Goal: Task Accomplishment & Management: Use online tool/utility

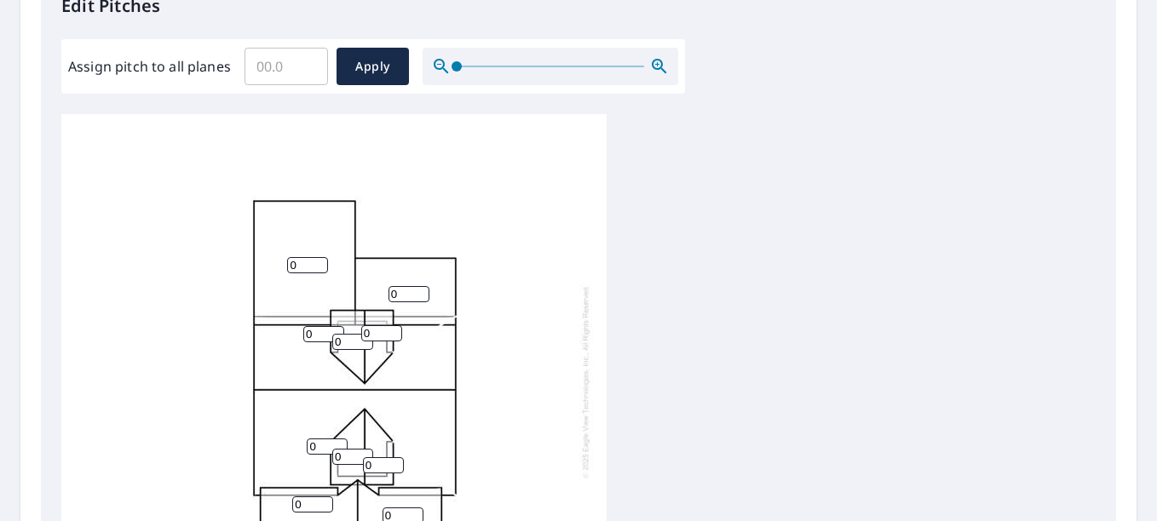
scroll to position [394, 0]
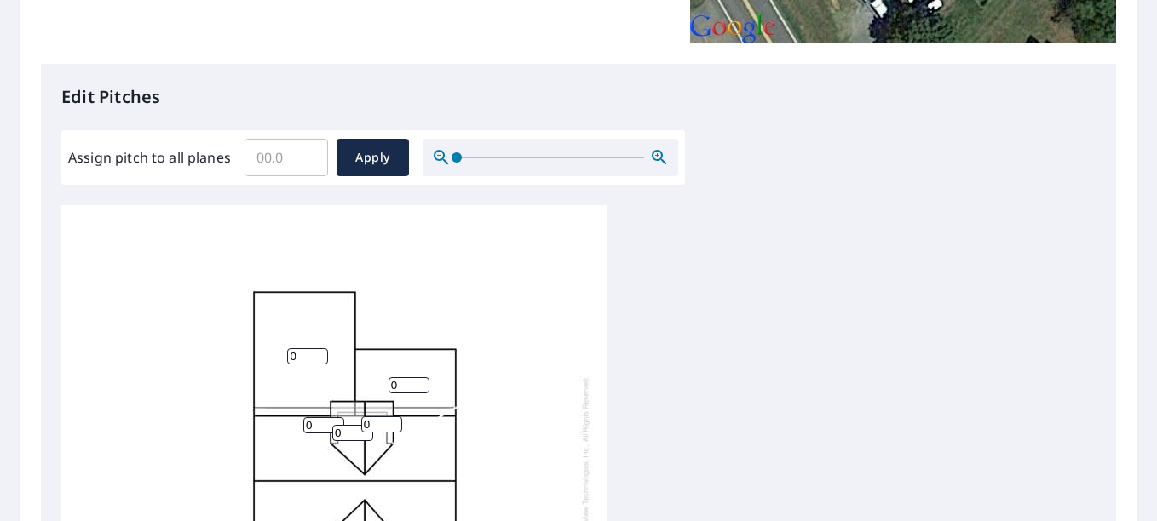
click at [455, 155] on span at bounding box center [456, 157] width 10 height 10
click at [273, 148] on input "Assign pitch to all planes" at bounding box center [285, 158] width 83 height 48
type input "8"
click at [376, 158] on span "Apply" at bounding box center [372, 157] width 45 height 21
type input "8"
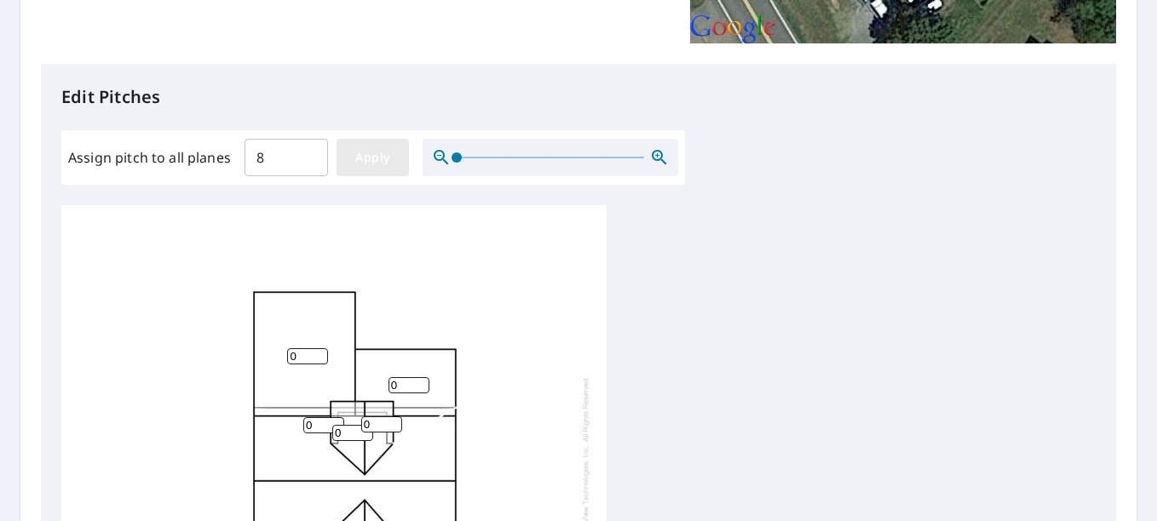
type input "8"
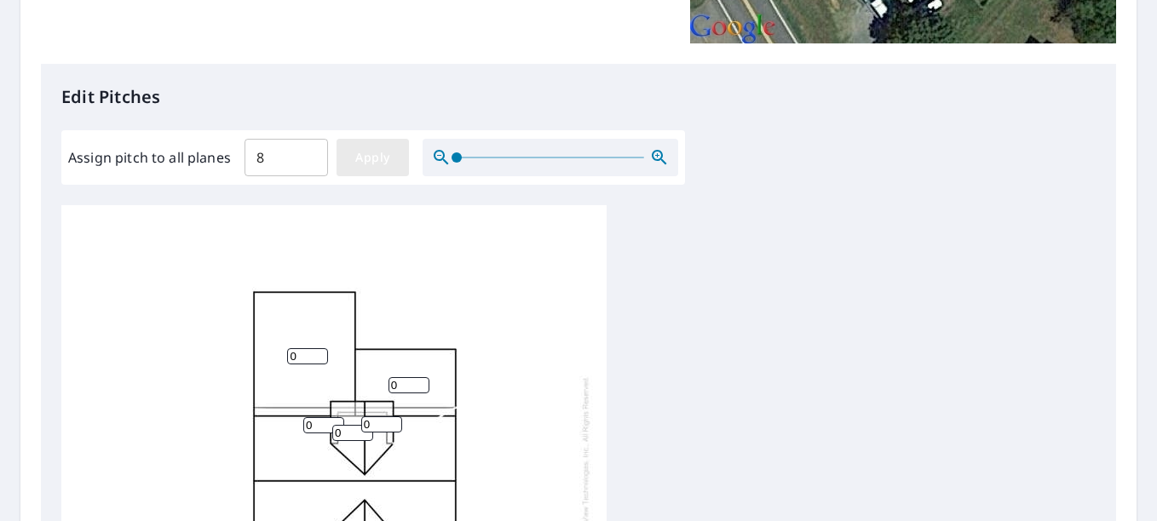
type input "8"
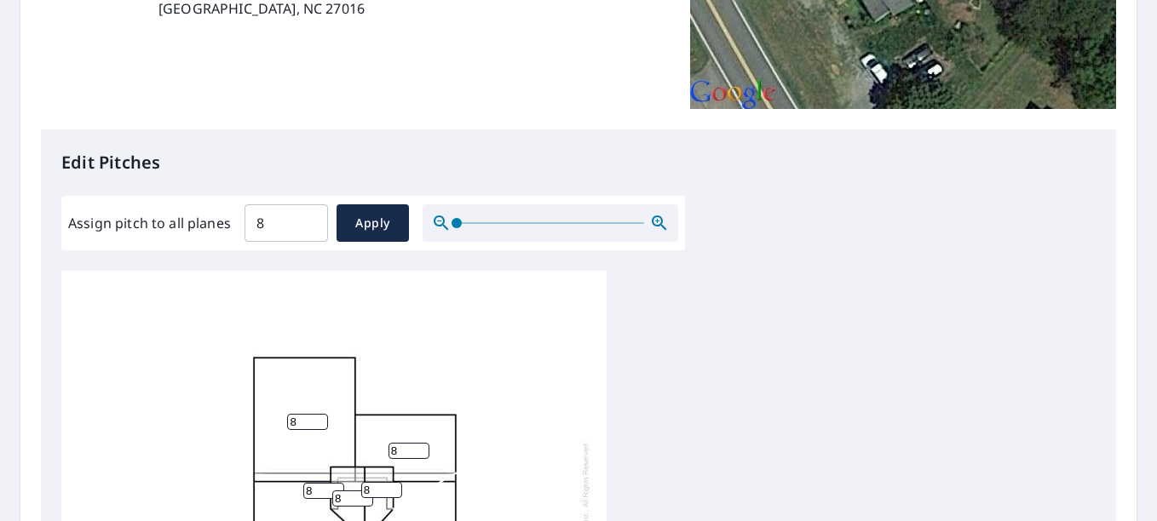
scroll to position [314, 0]
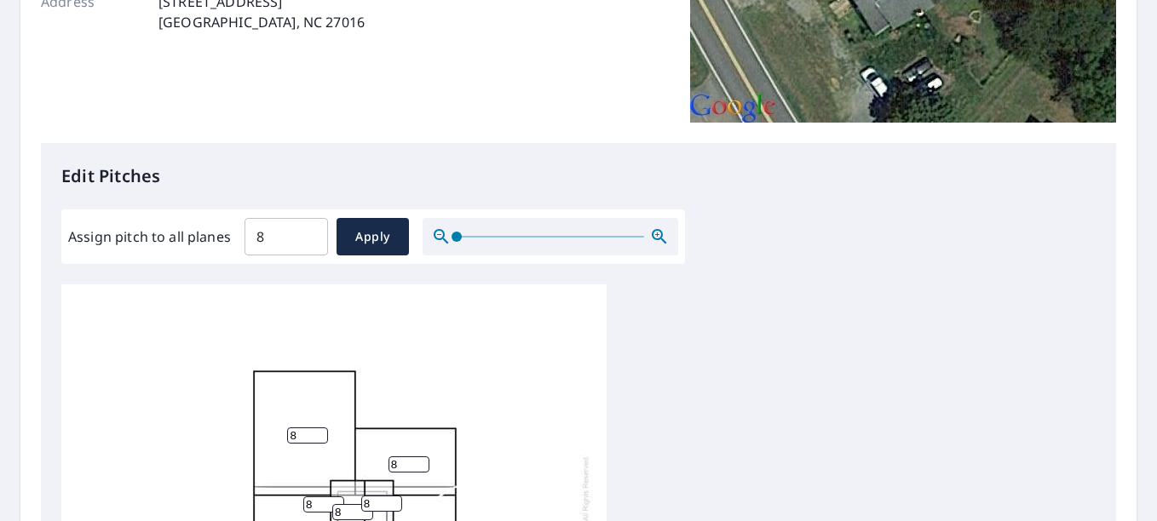
click at [267, 234] on input "8" at bounding box center [285, 237] width 83 height 48
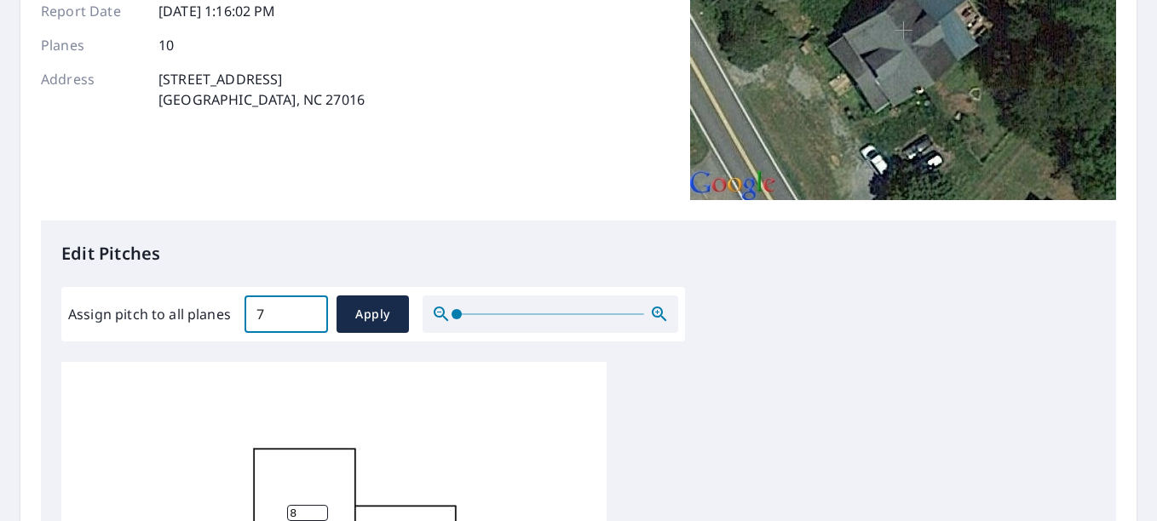
scroll to position [290, 0]
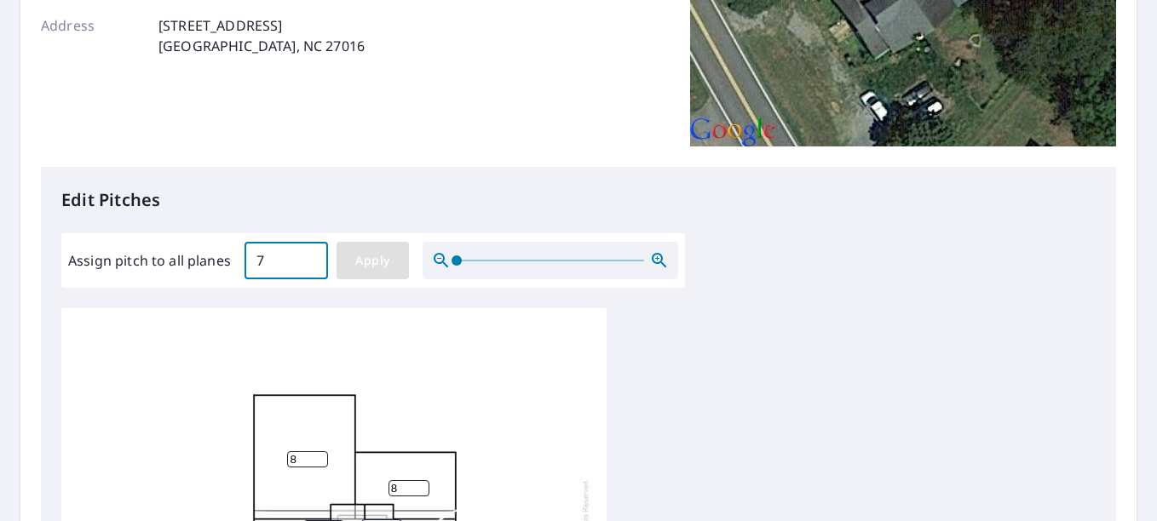
type input "7"
click at [397, 264] on button "Apply" at bounding box center [372, 260] width 72 height 37
type input "7"
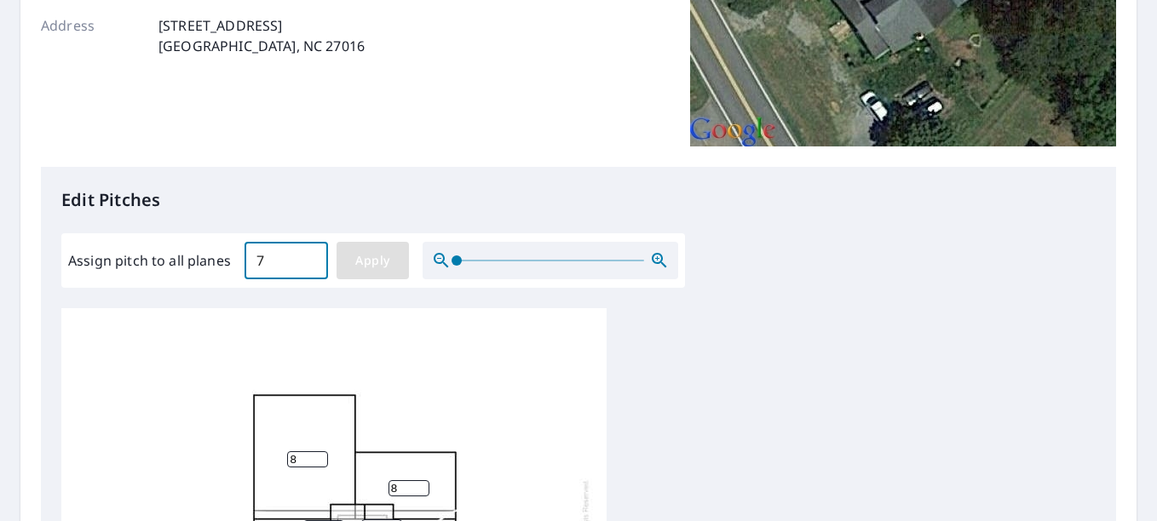
type input "7"
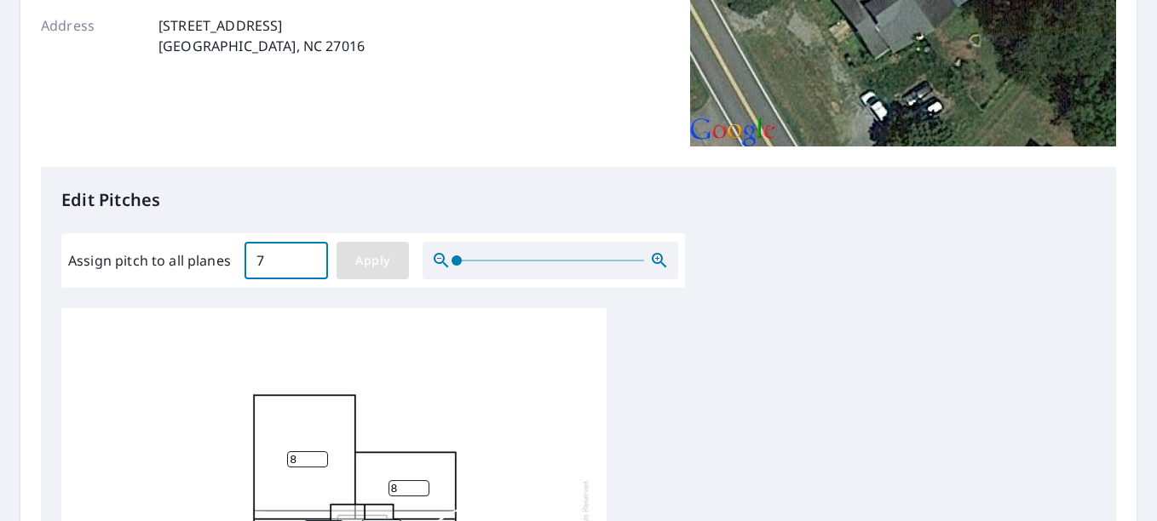
type input "7"
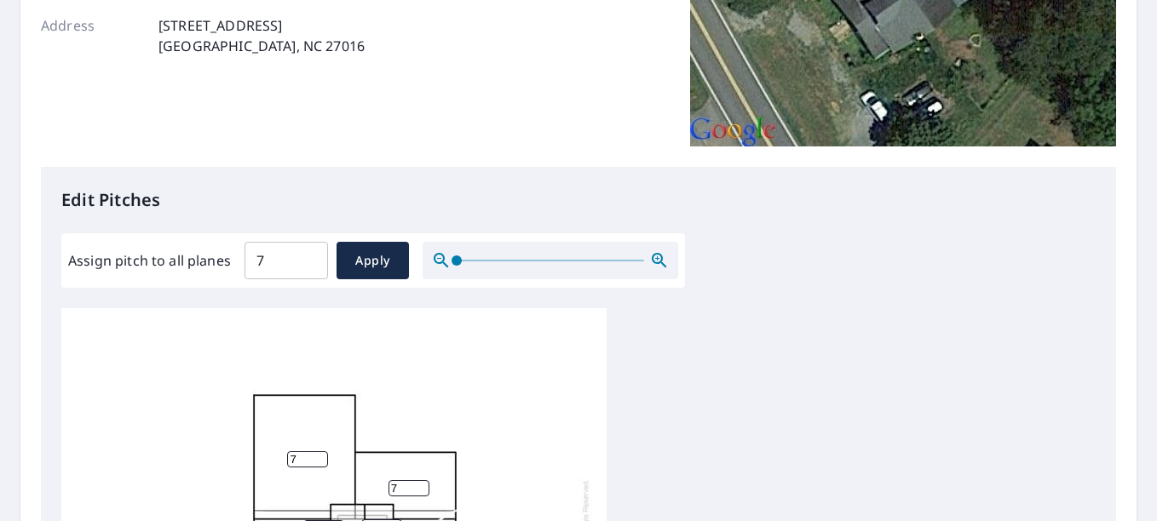
scroll to position [827, 0]
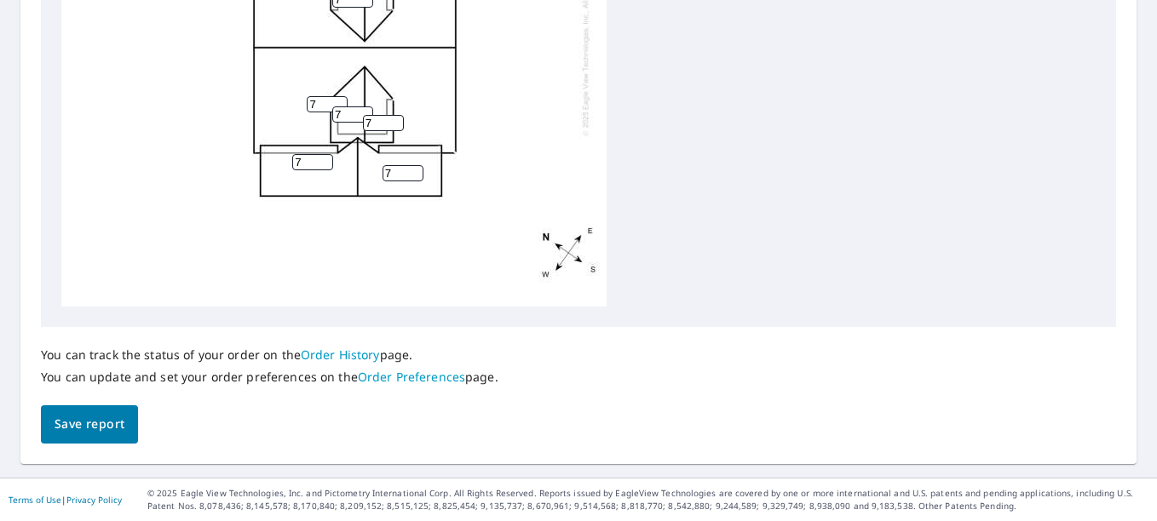
drag, startPoint x: 88, startPoint y: 417, endPoint x: 98, endPoint y: 381, distance: 38.0
click at [89, 415] on span "Save report" at bounding box center [90, 424] width 70 height 21
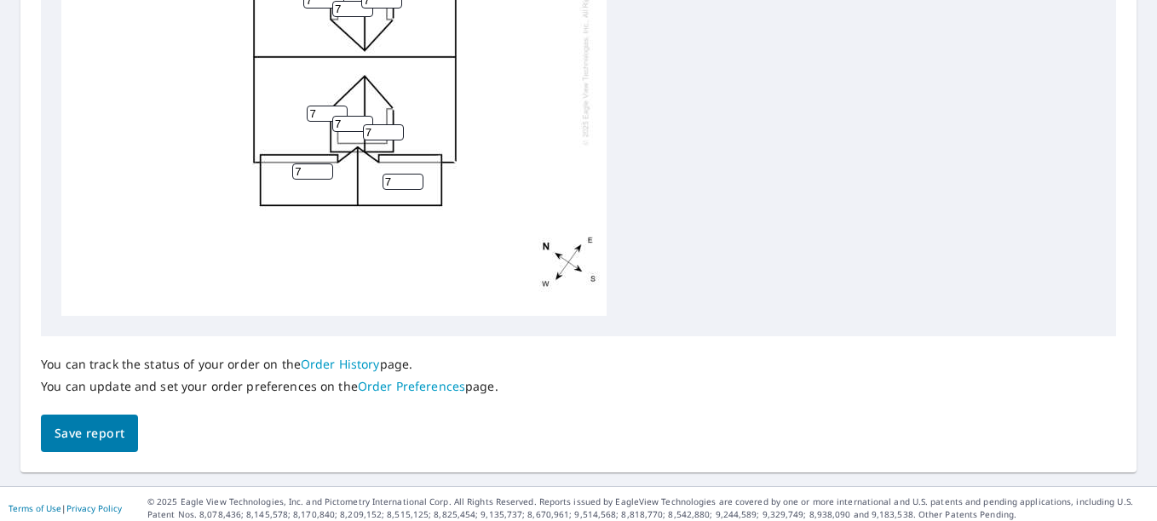
scroll to position [0, 0]
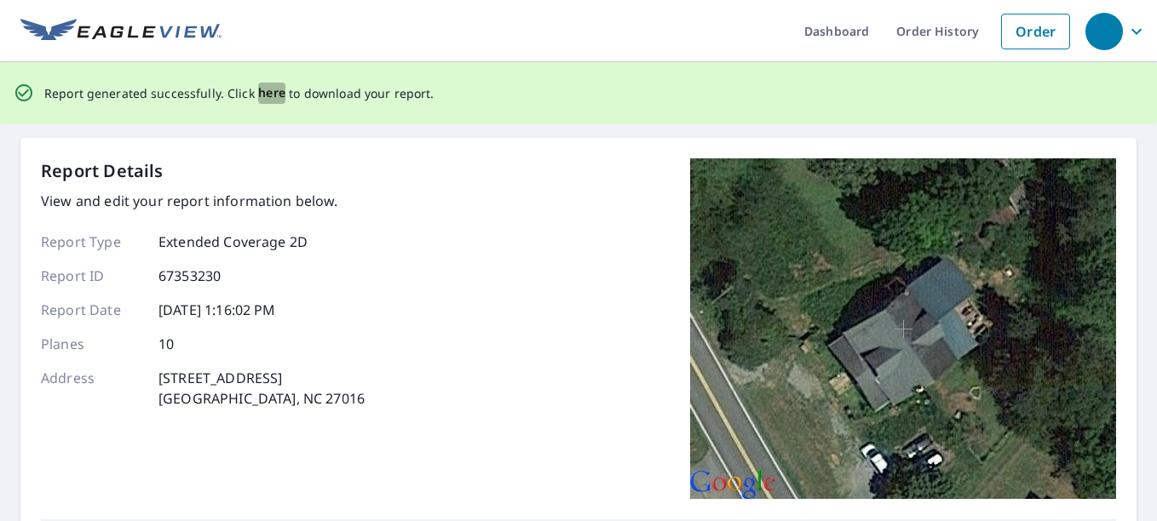
click at [262, 95] on span "here" at bounding box center [272, 93] width 28 height 21
